Goal: Information Seeking & Learning: Understand process/instructions

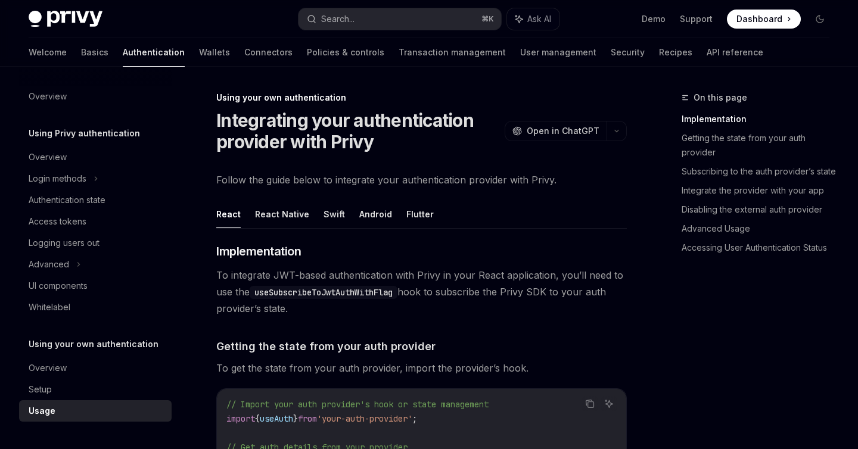
click at [761, 18] on span "Dashboard" at bounding box center [759, 19] width 46 height 12
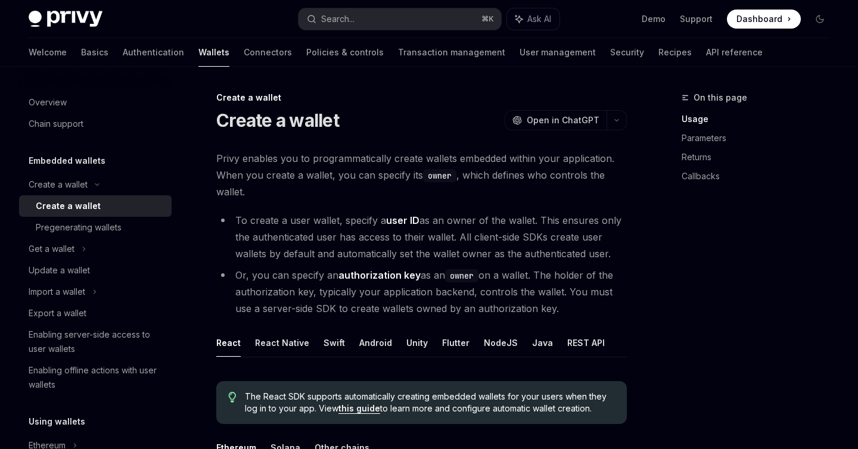
scroll to position [4, 0]
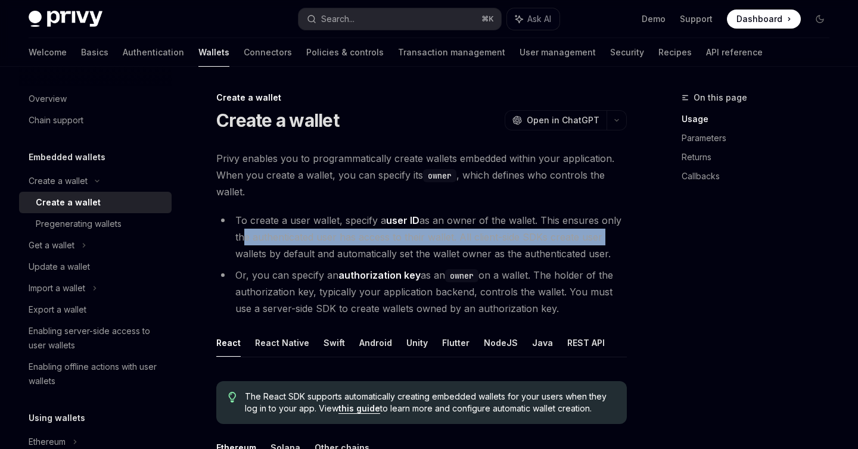
drag, startPoint x: 239, startPoint y: 239, endPoint x: 632, endPoint y: 240, distance: 393.1
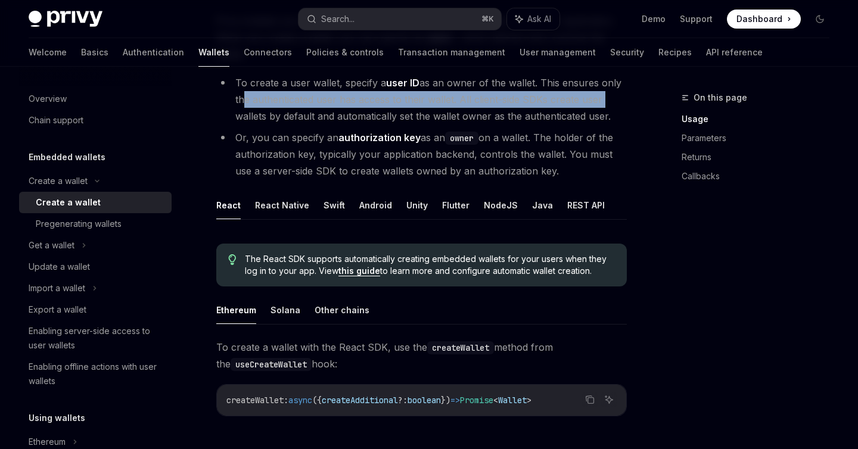
scroll to position [138, 0]
click at [576, 208] on button "REST API" at bounding box center [586, 205] width 38 height 28
type textarea "*"
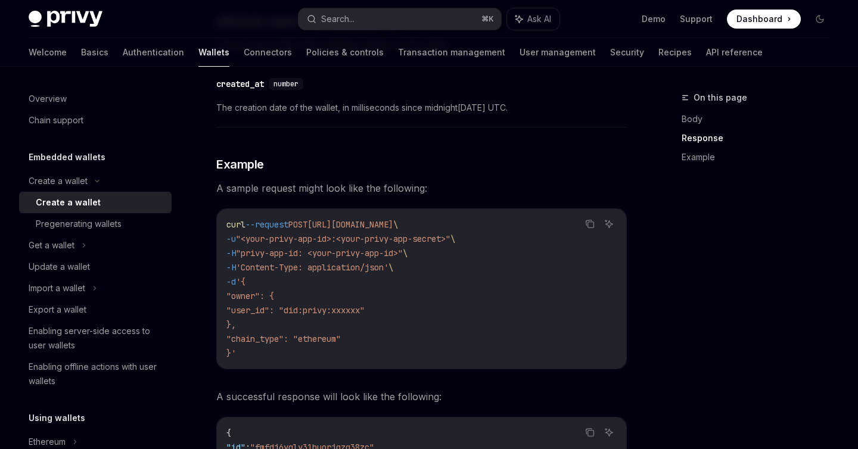
scroll to position [1640, 0]
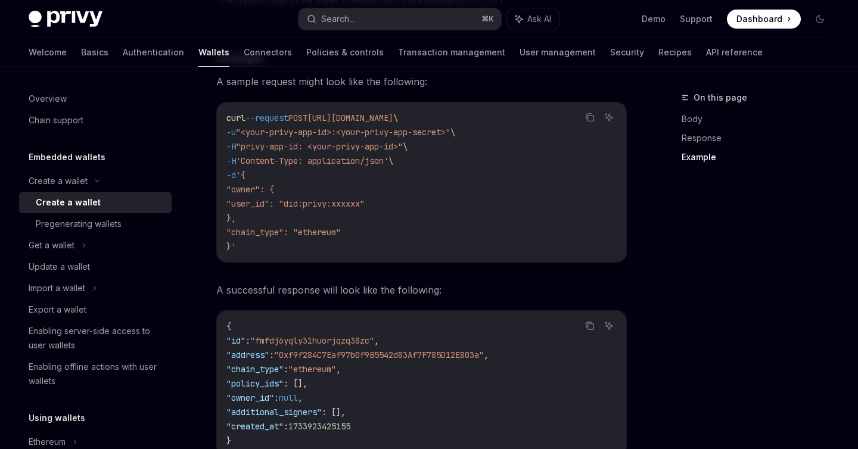
drag, startPoint x: 263, startPoint y: 219, endPoint x: 198, endPoint y: 188, distance: 72.2
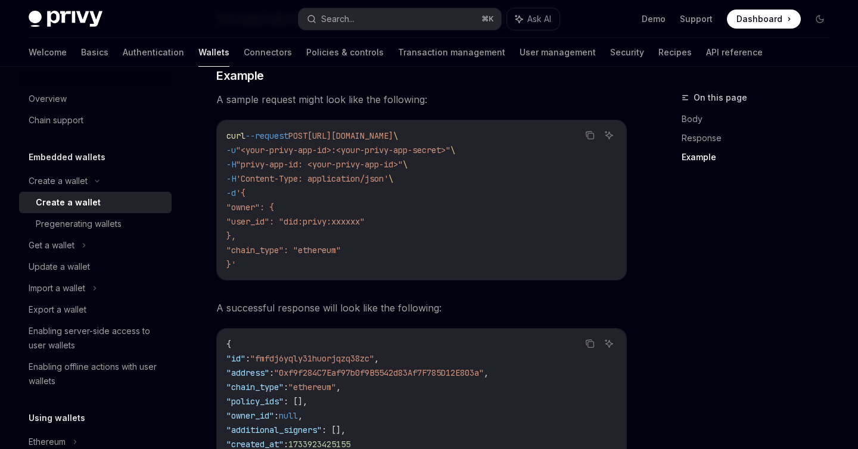
scroll to position [1613, 0]
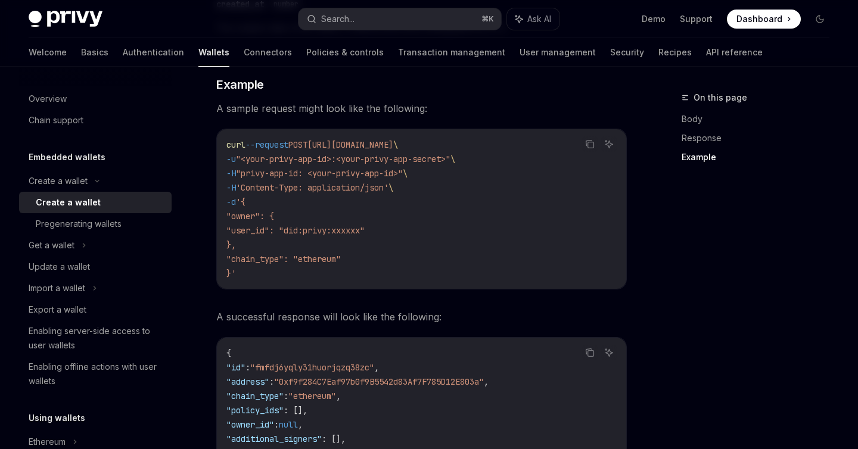
drag, startPoint x: 287, startPoint y: 281, endPoint x: 220, endPoint y: 139, distance: 156.9
click at [220, 139] on div "curl --request POST https://api.privy.io/v1/wallets \ -u "<your-privy-app-id>:<…" at bounding box center [421, 209] width 409 height 160
copy code "curl --request POST https://api.privy.io/v1/wallets \ -u "<your-privy-app-id>:<…"
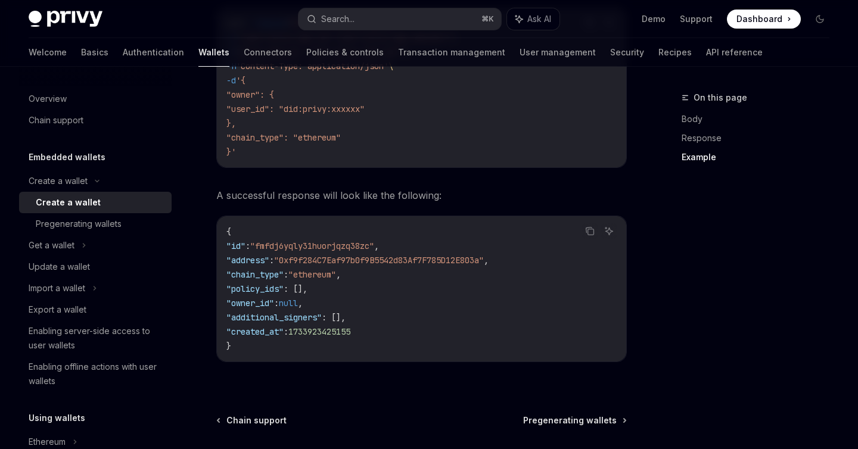
scroll to position [1843, 0]
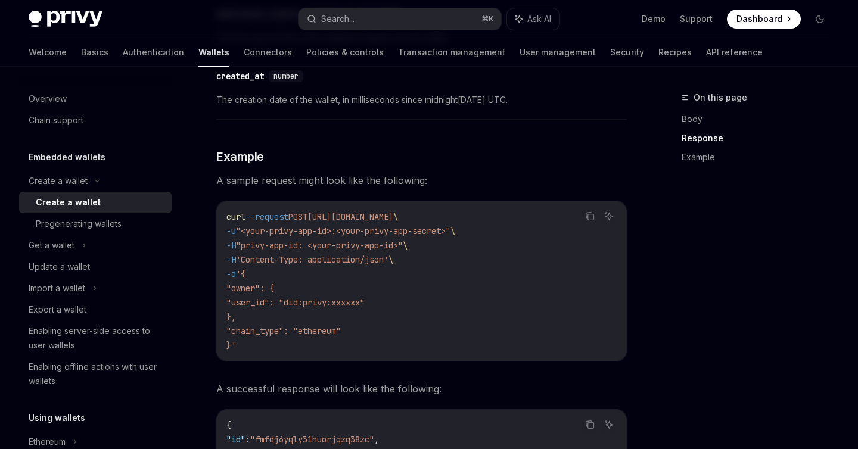
click at [354, 172] on span "A sample request might look like the following:" at bounding box center [421, 180] width 410 height 17
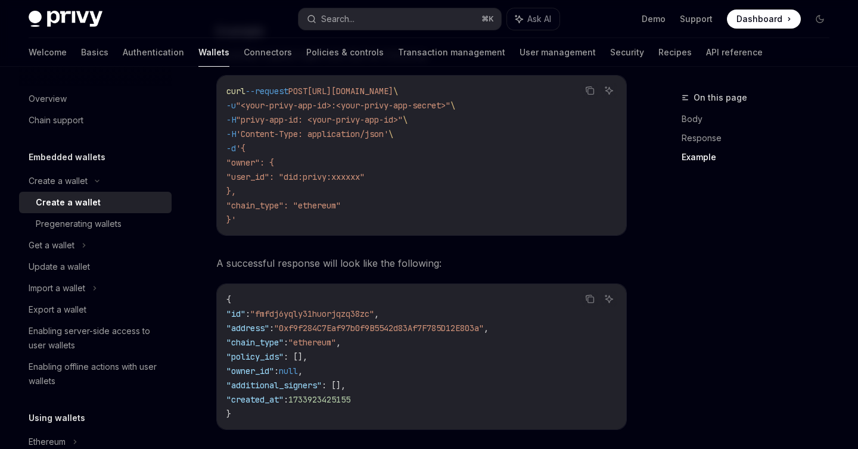
scroll to position [1775, 0]
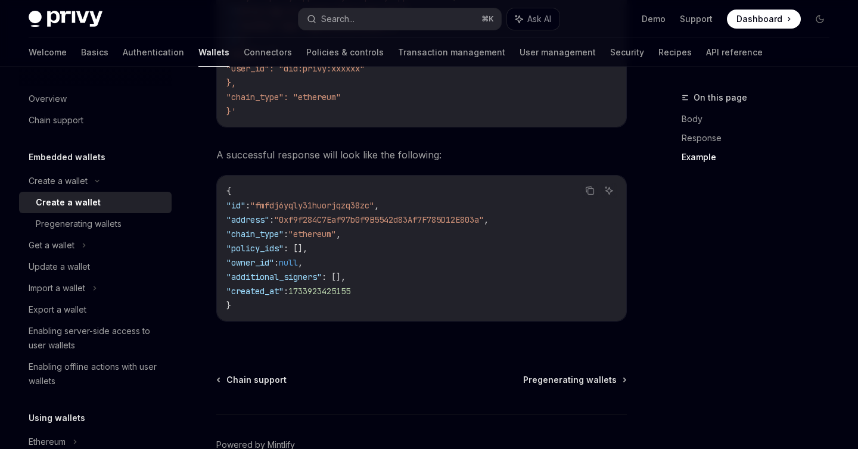
click at [327, 218] on span ""0xf9f284C7Eaf97b0f9B5542d83Af7F785D12E803a"" at bounding box center [379, 219] width 210 height 11
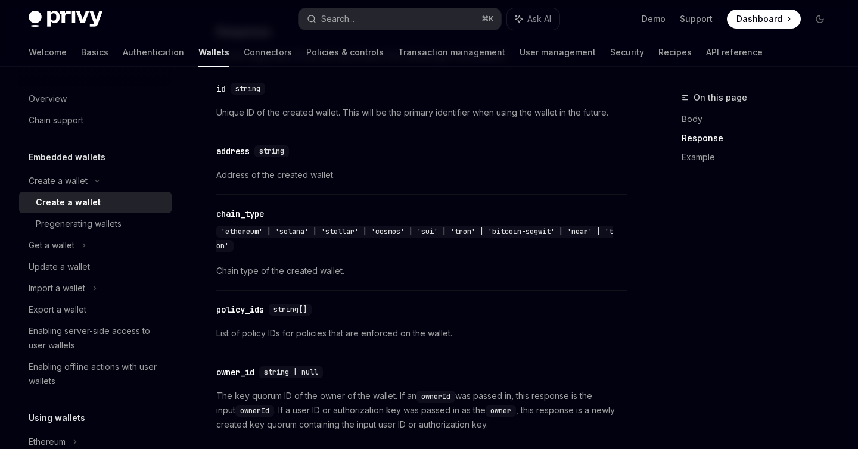
scroll to position [914, 0]
